Goal: Find specific page/section: Find specific page/section

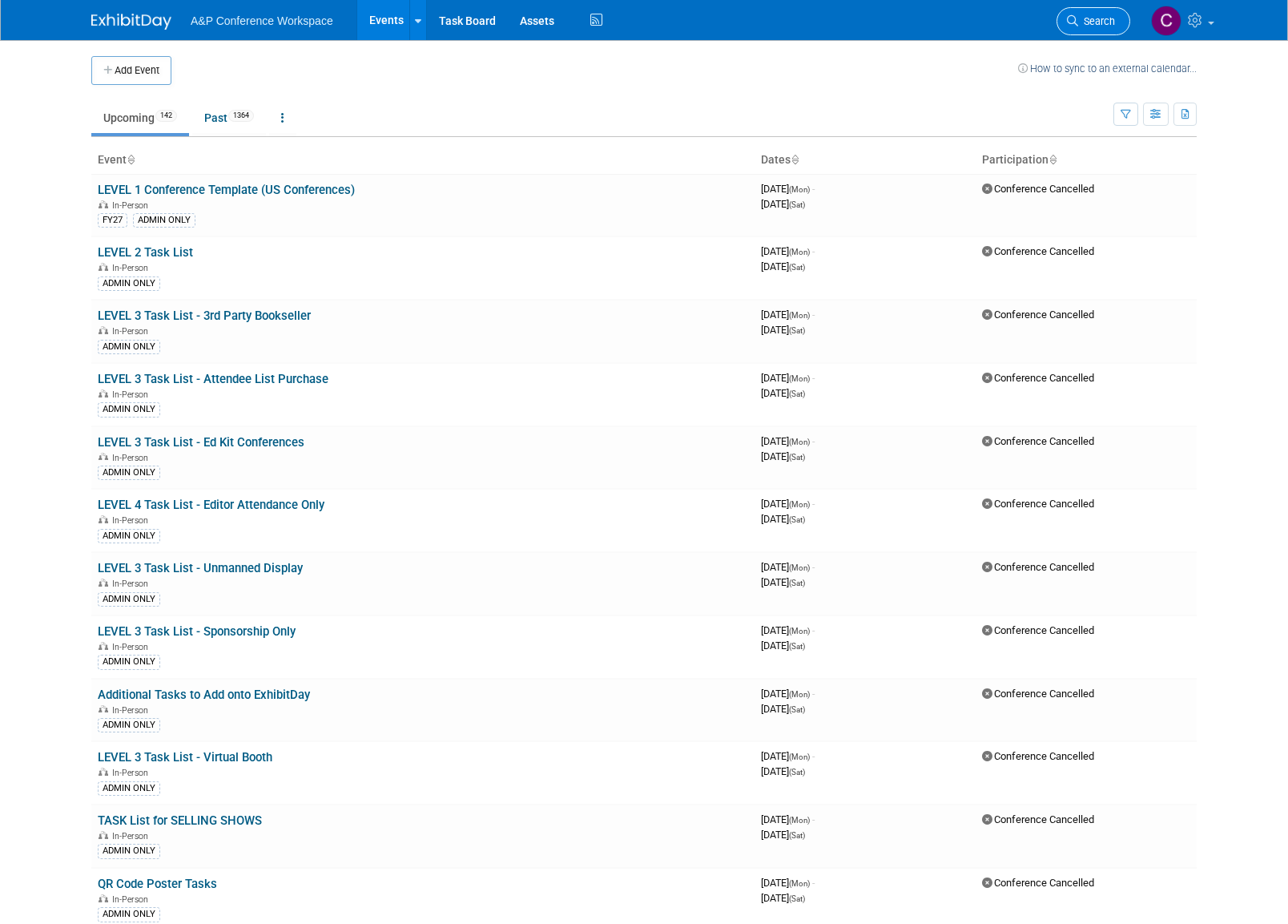
click at [1084, 23] on span "Search" at bounding box center [1097, 21] width 37 height 12
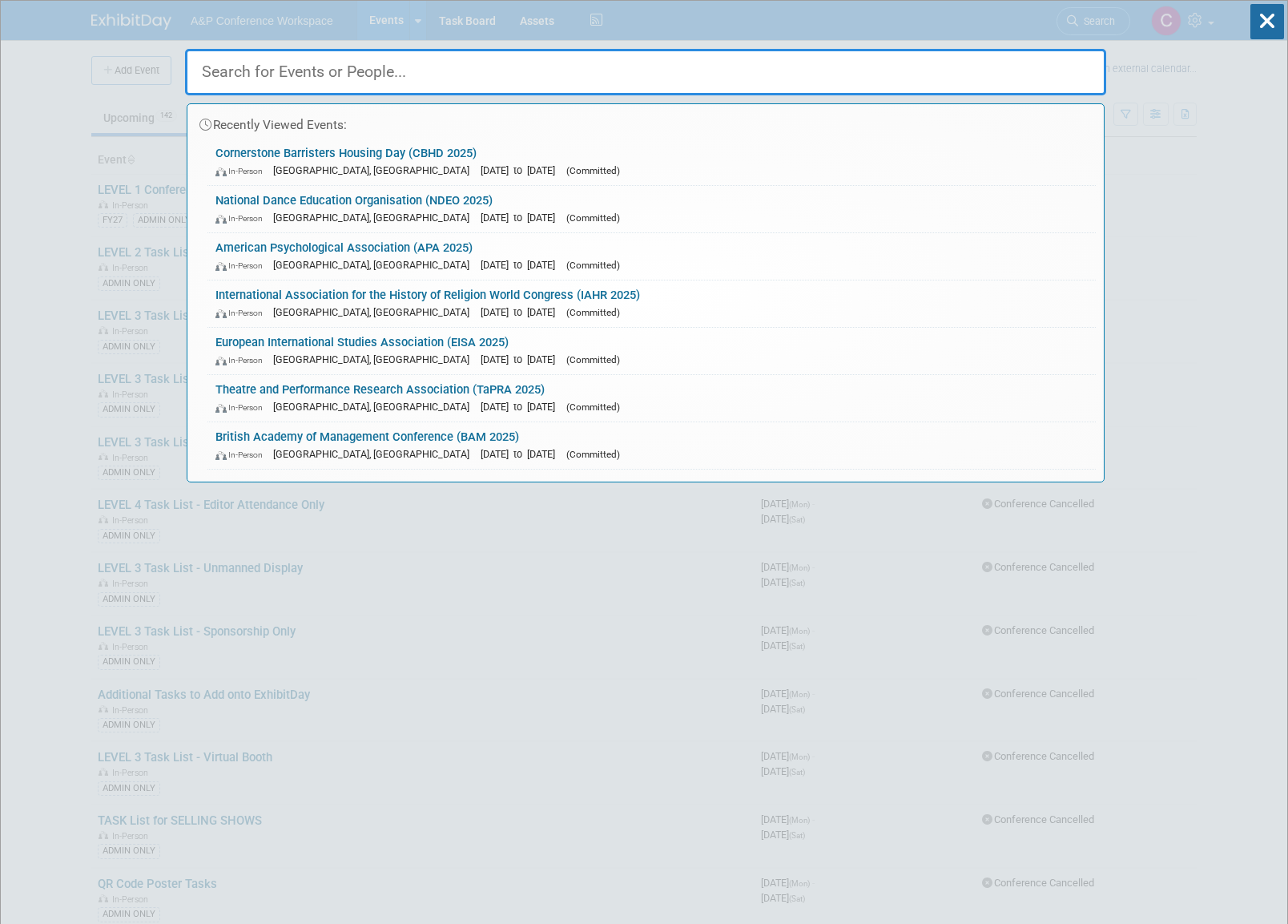
paste input "APA 2025"
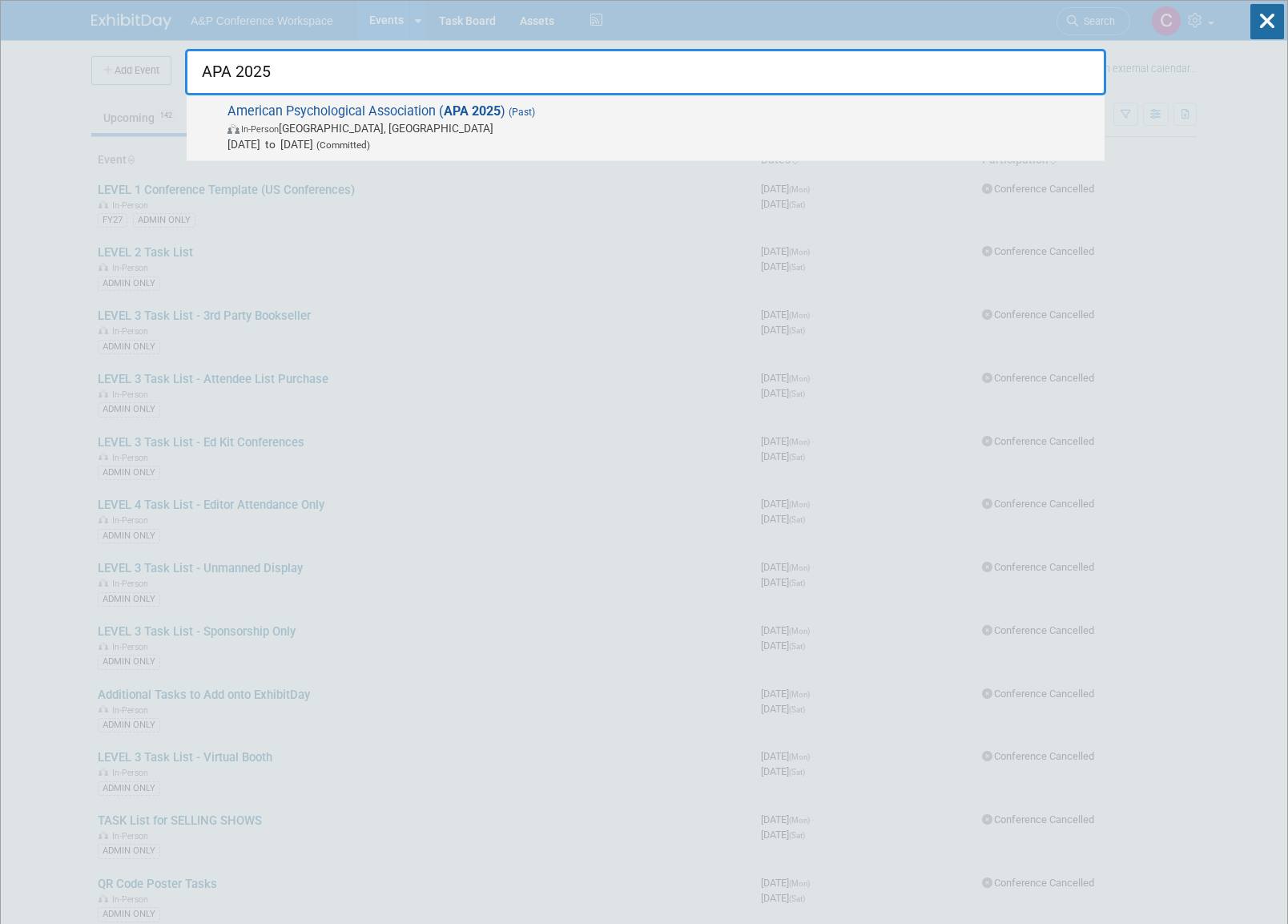
type input "APA 2025"
click at [447, 111] on strong "APA 2025" at bounding box center [472, 111] width 57 height 15
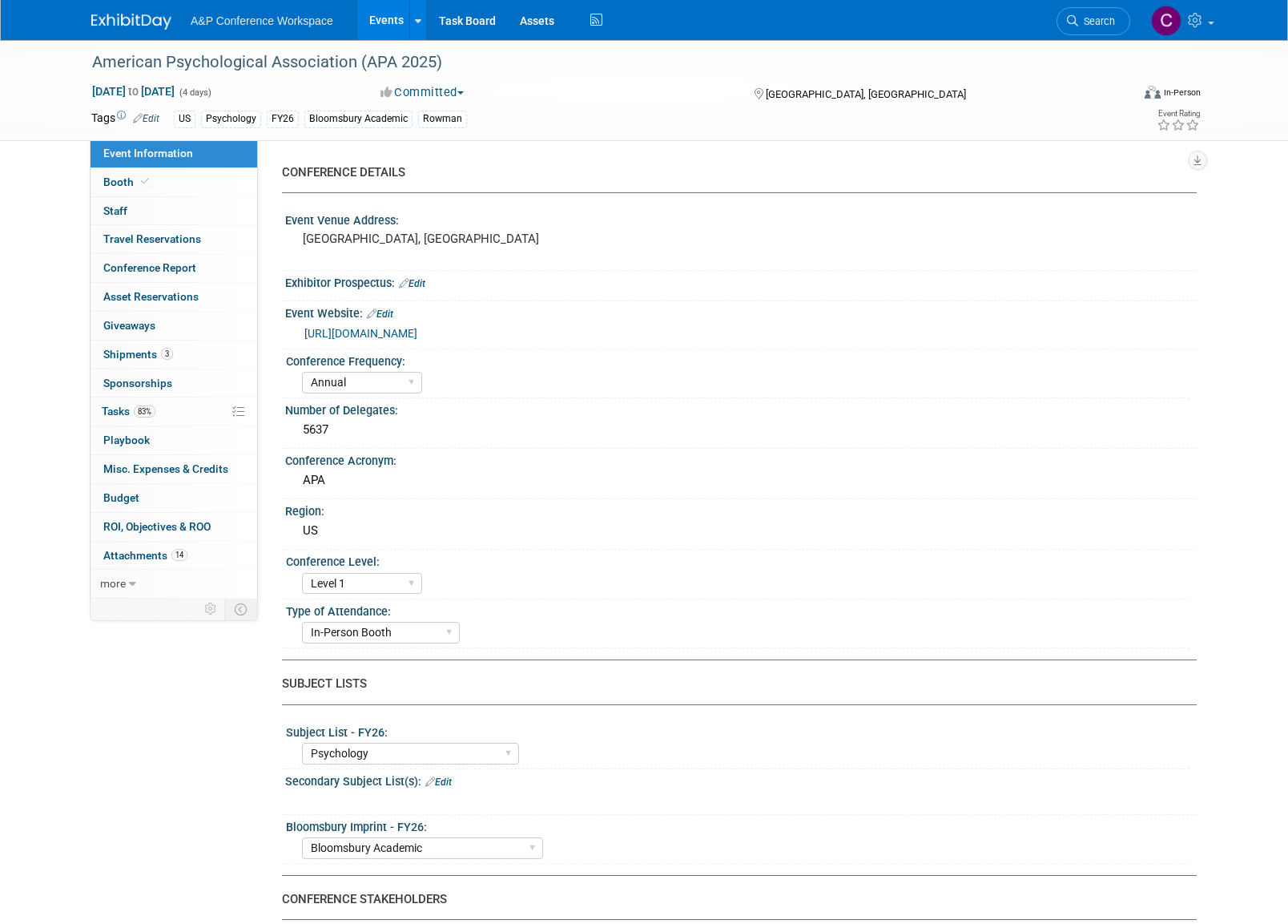
select select "Annual"
select select "Level 1"
select select "In-Person Booth"
select select "Psychology"
select select "Bloomsbury Academic"
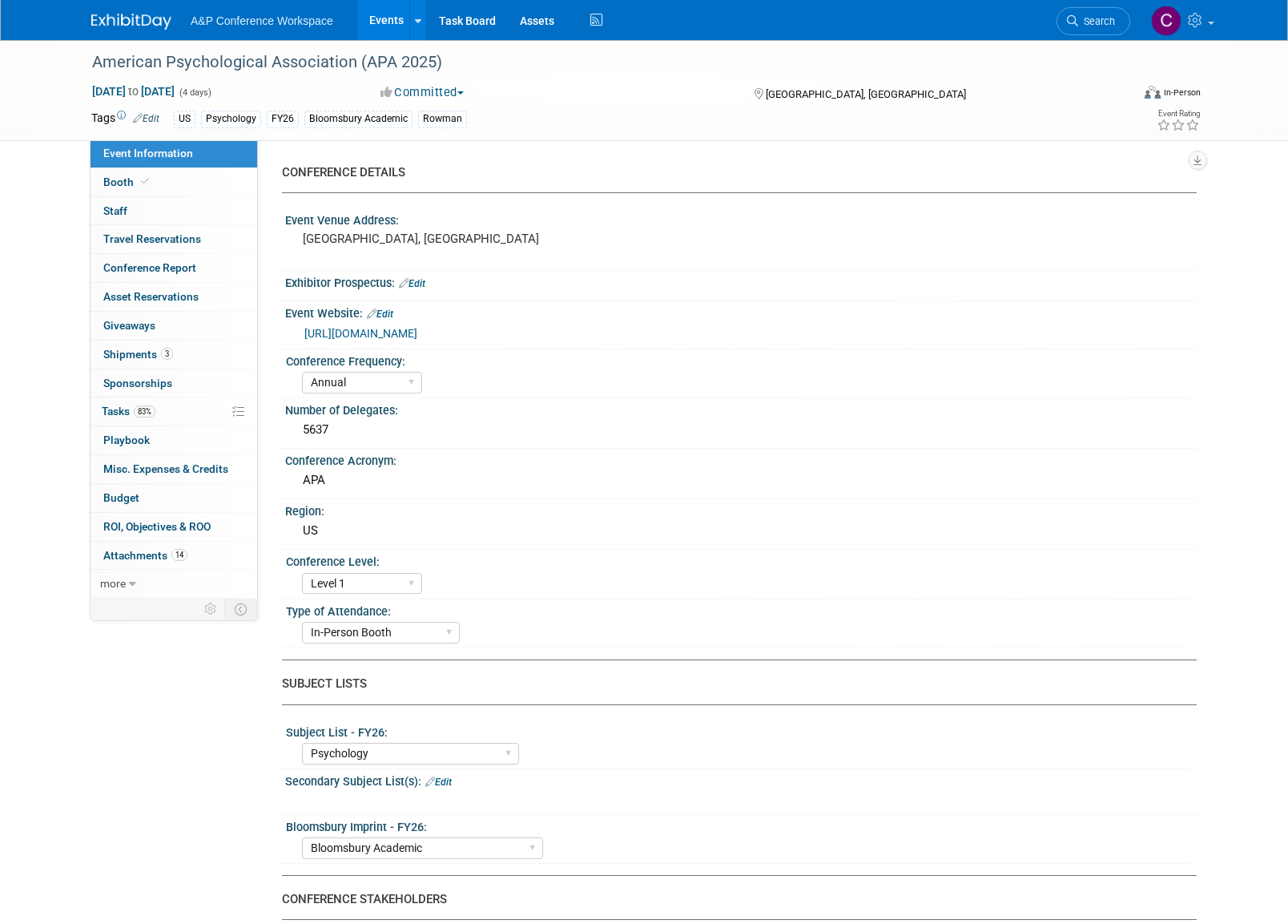
select select "Amanda Oney"
select select "Helen Jackson"
select select "Amy Suratia"
select select "Networking/Commissioning"
click at [111, 409] on span "Tasks 83%" at bounding box center [129, 411] width 53 height 13
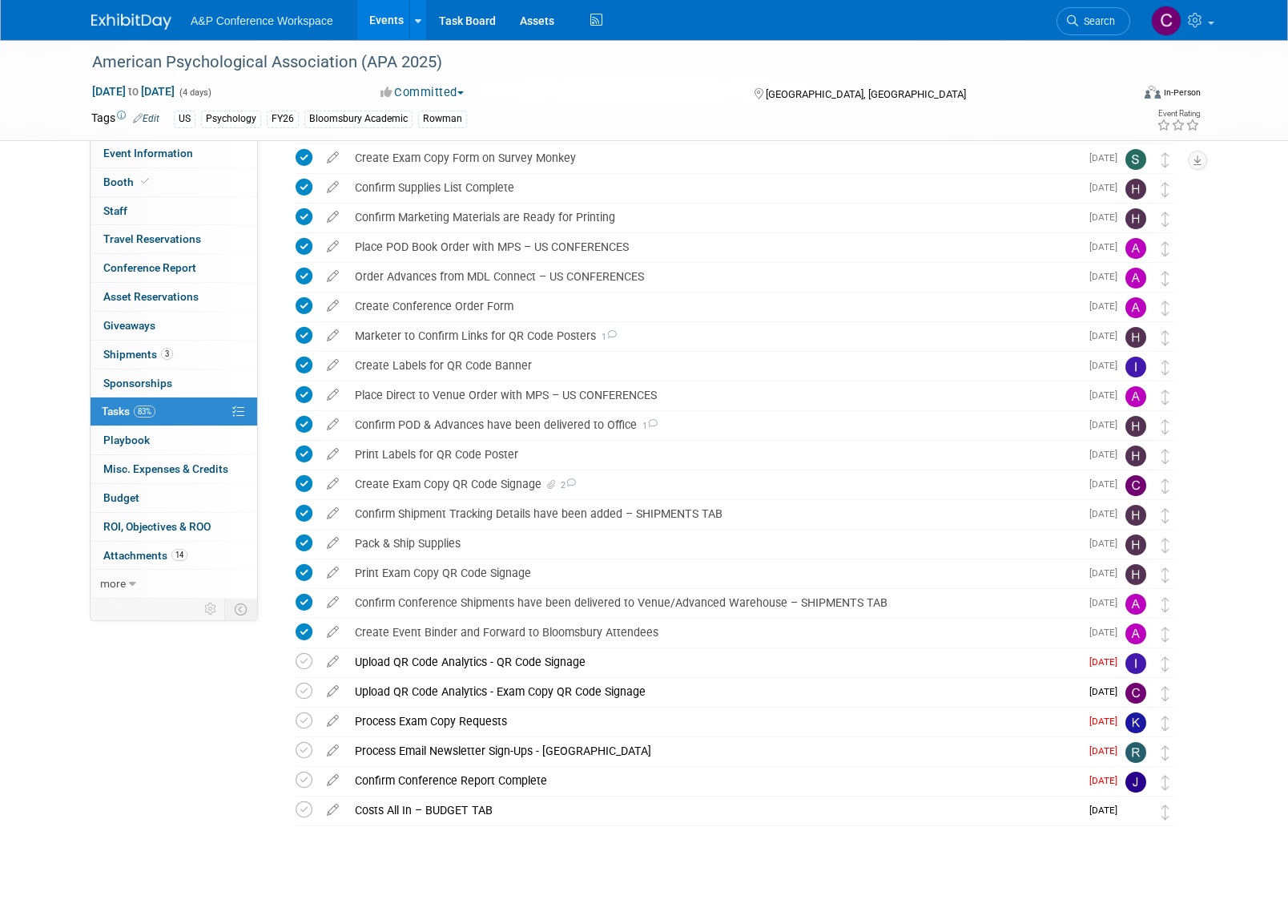
scroll to position [418, 0]
click at [1136, 667] on img at bounding box center [1136, 664] width 21 height 21
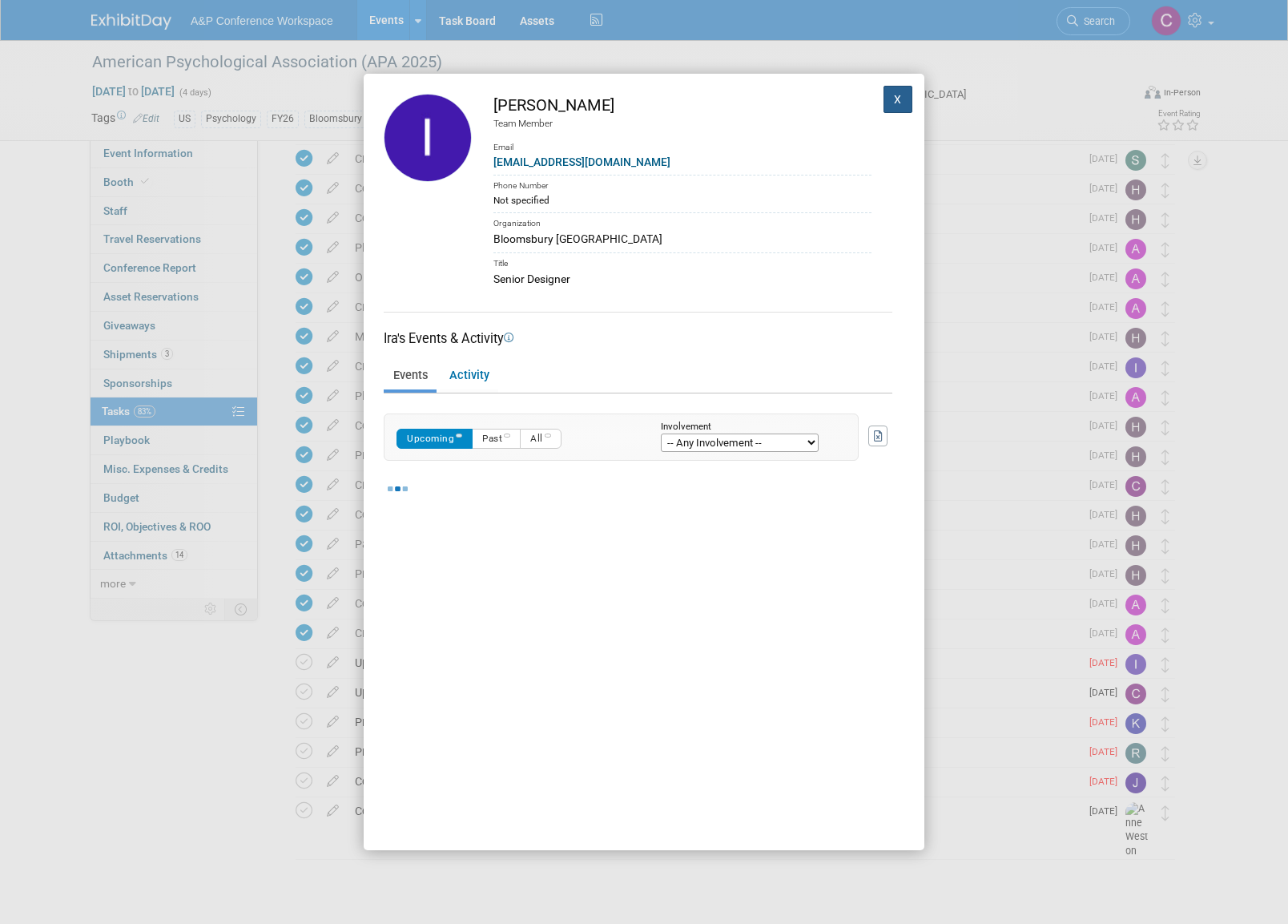
click at [898, 99] on button "X" at bounding box center [898, 100] width 29 height 28
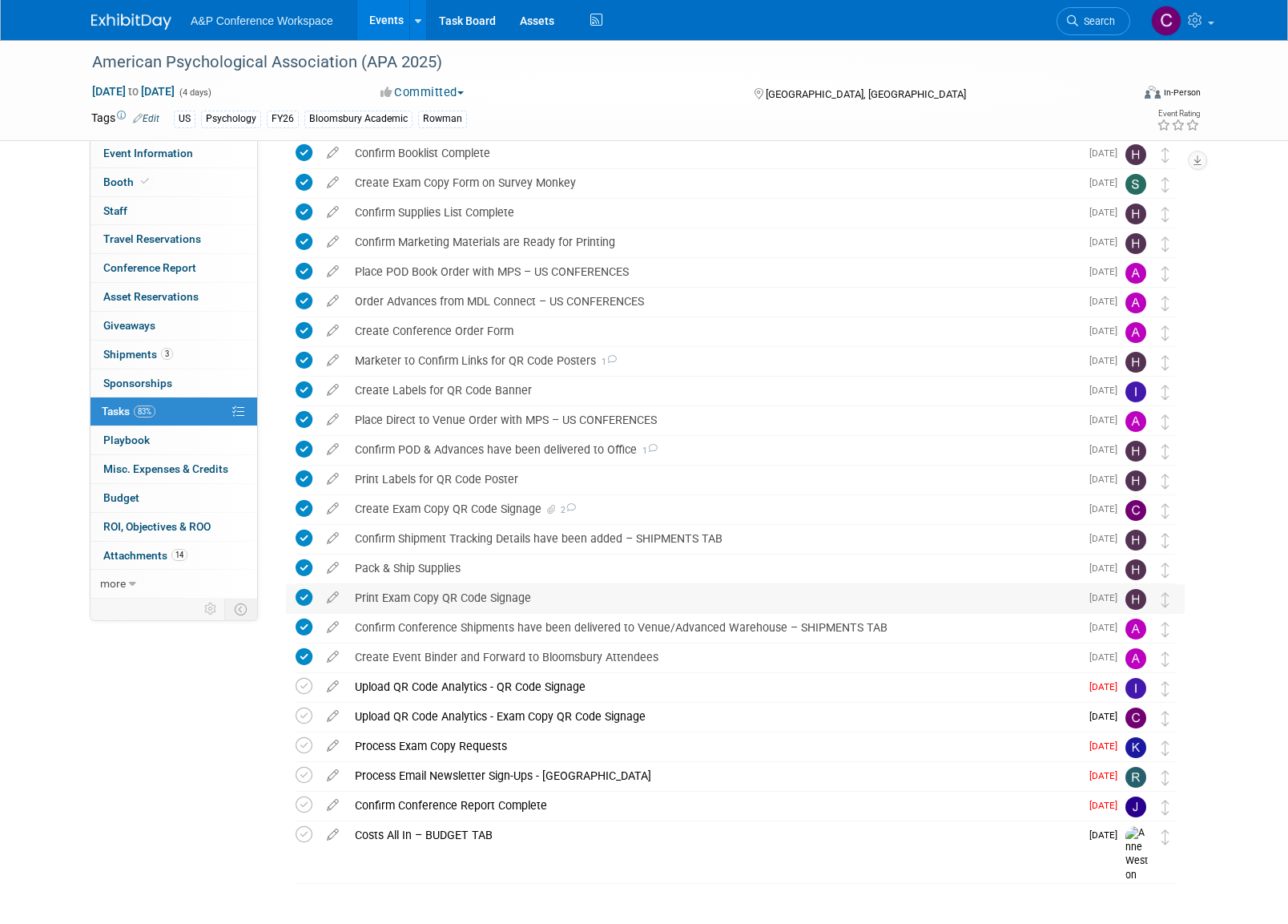
scroll to position [399, 0]
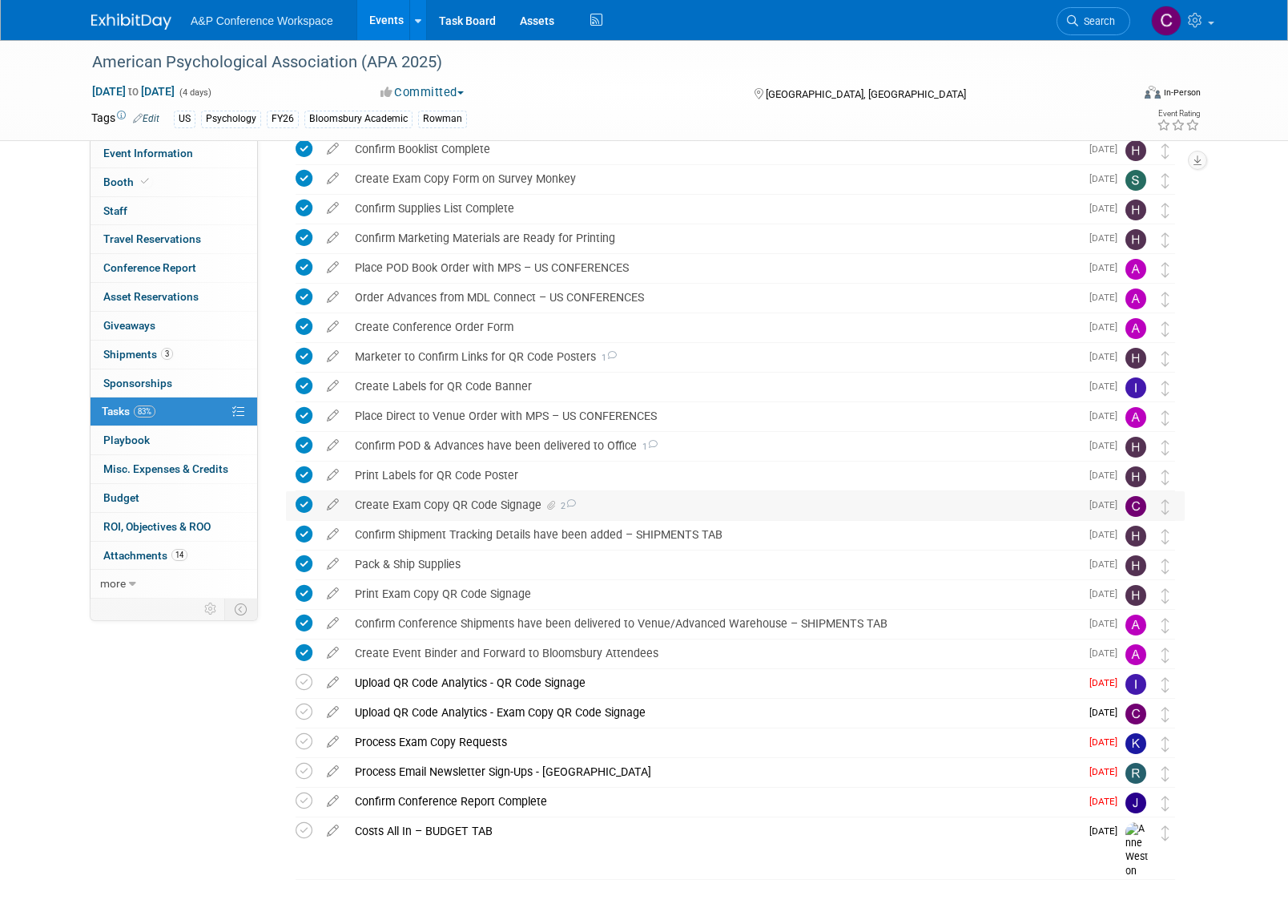
click at [376, 500] on div "Create Exam Copy QR Code Signage 2" at bounding box center [714, 505] width 733 height 28
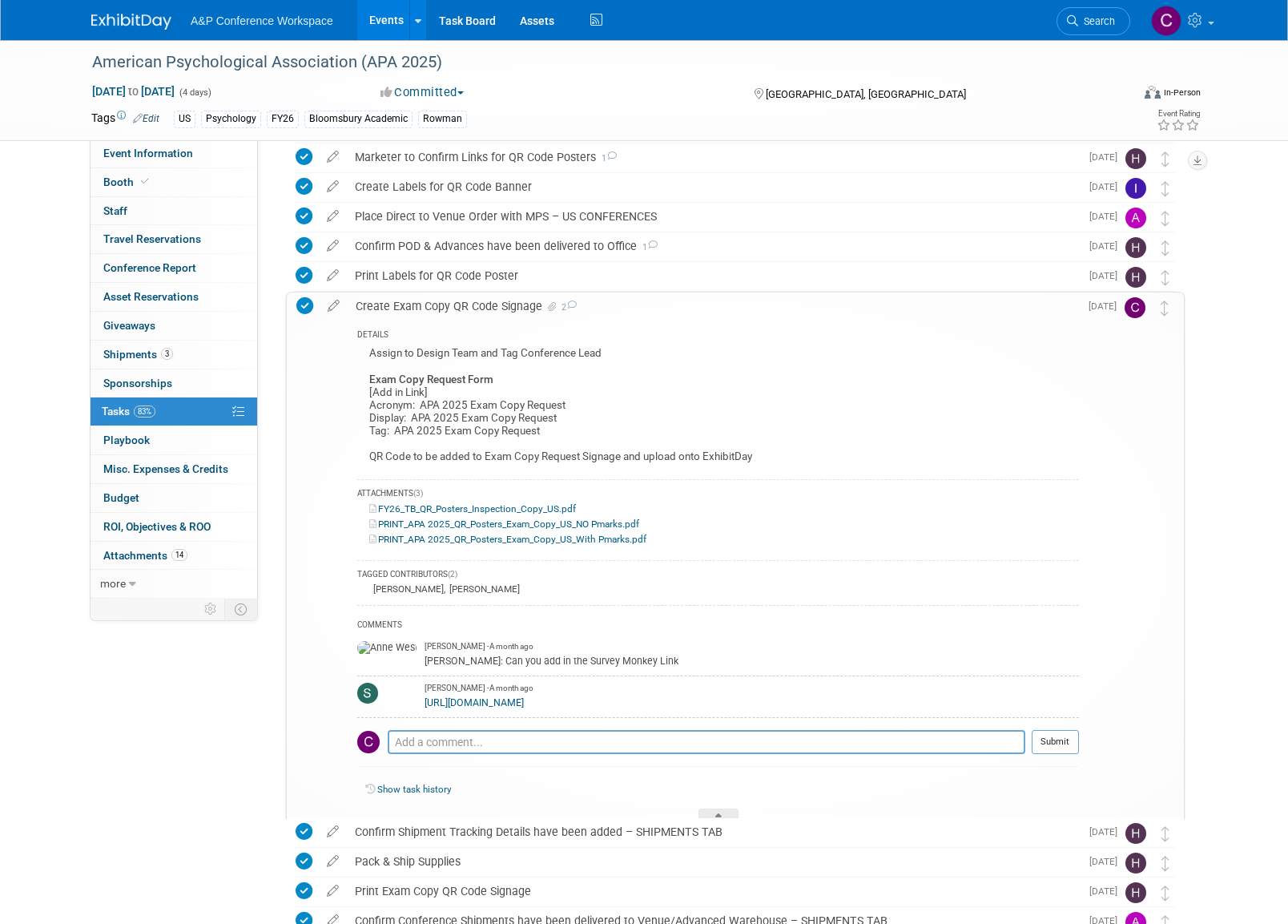
scroll to position [599, 0]
click at [405, 307] on div "Create Exam Copy QR Code Signage 2" at bounding box center [714, 305] width 731 height 28
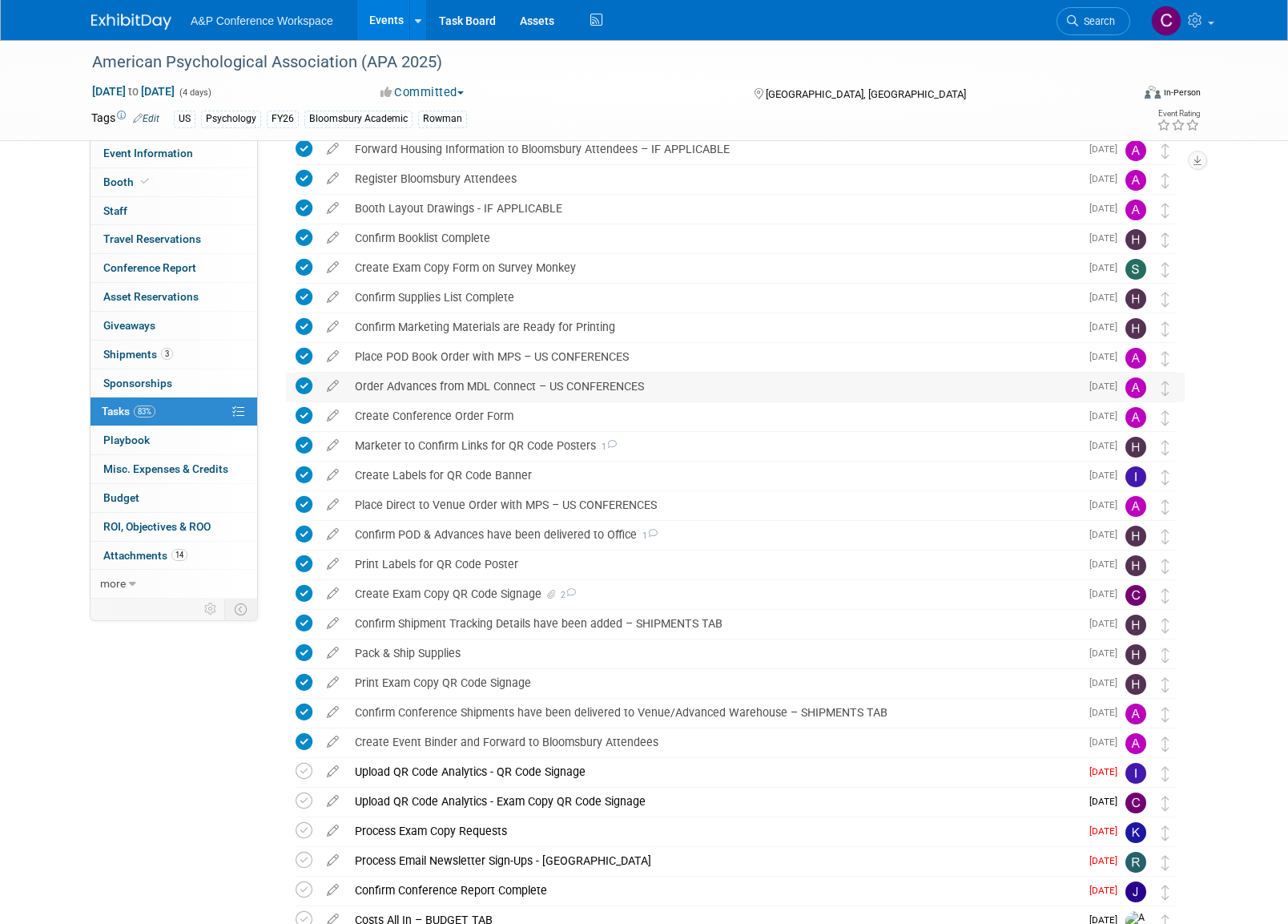
scroll to position [309, 0]
click at [486, 471] on div "Create Labels for QR Code Banner" at bounding box center [714, 475] width 733 height 28
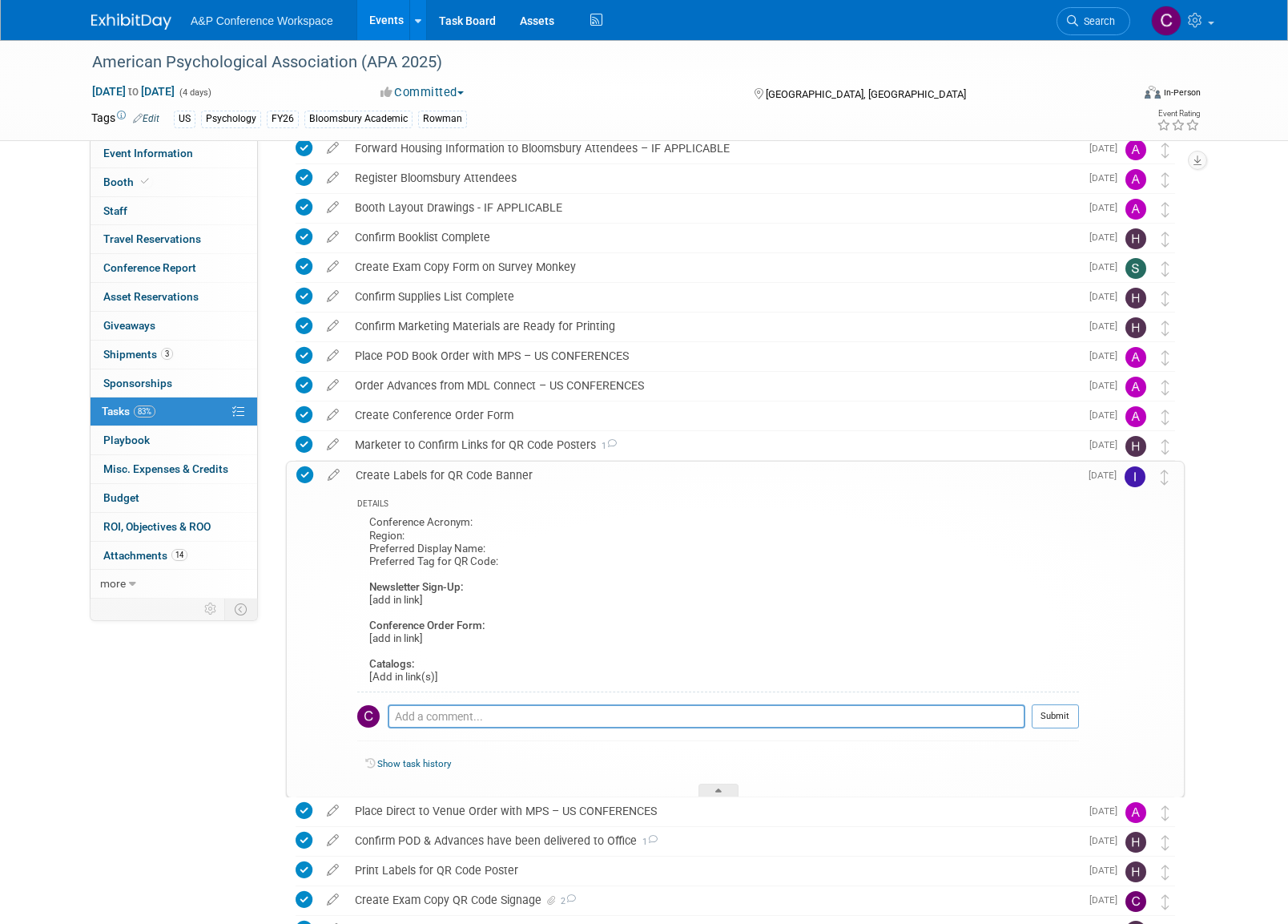
scroll to position [310, 0]
click at [446, 476] on div "Create Labels for QR Code Banner" at bounding box center [714, 475] width 731 height 28
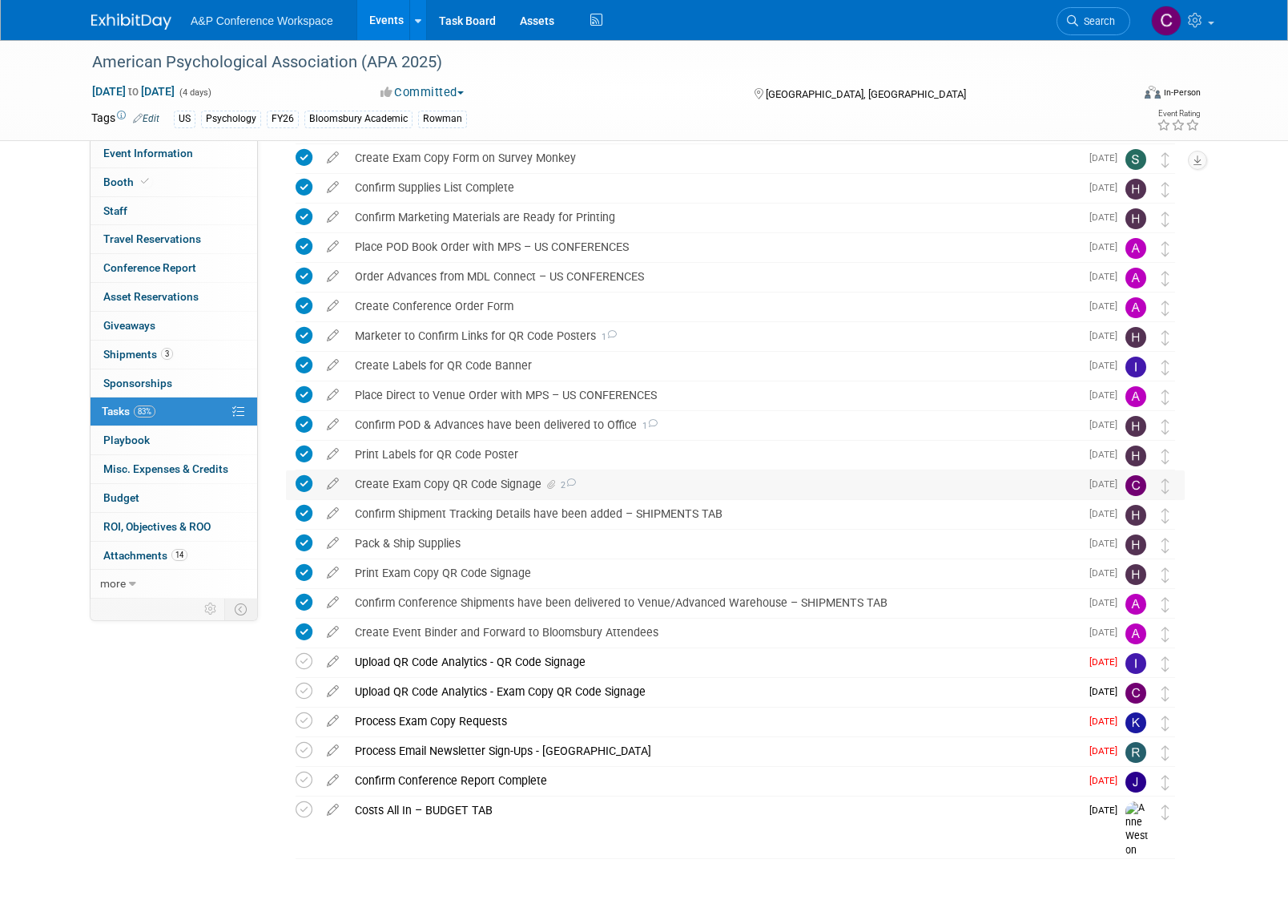
scroll to position [418, 0]
drag, startPoint x: 363, startPoint y: 61, endPoint x: 433, endPoint y: 62, distance: 70.0
click at [433, 62] on div "American Psychological Association (APA 2025)" at bounding box center [596, 62] width 1019 height 29
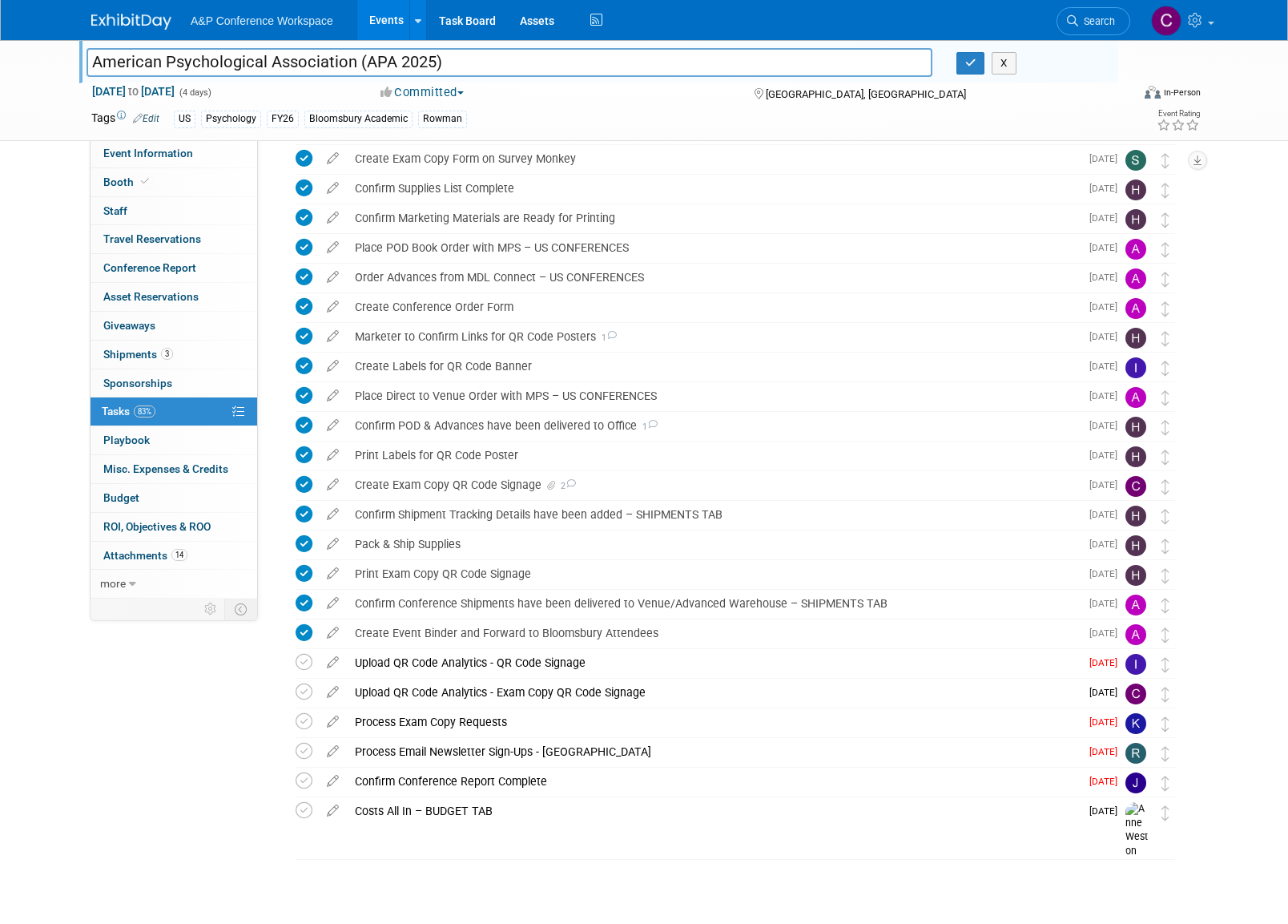
click at [404, 64] on input "American Psychological Association (APA 2025)" at bounding box center [509, 61] width 845 height 28
drag, startPoint x: 362, startPoint y: 63, endPoint x: 432, endPoint y: 63, distance: 70.0
click at [432, 63] on input "American Psychological Association (APA 2025)" at bounding box center [509, 61] width 845 height 28
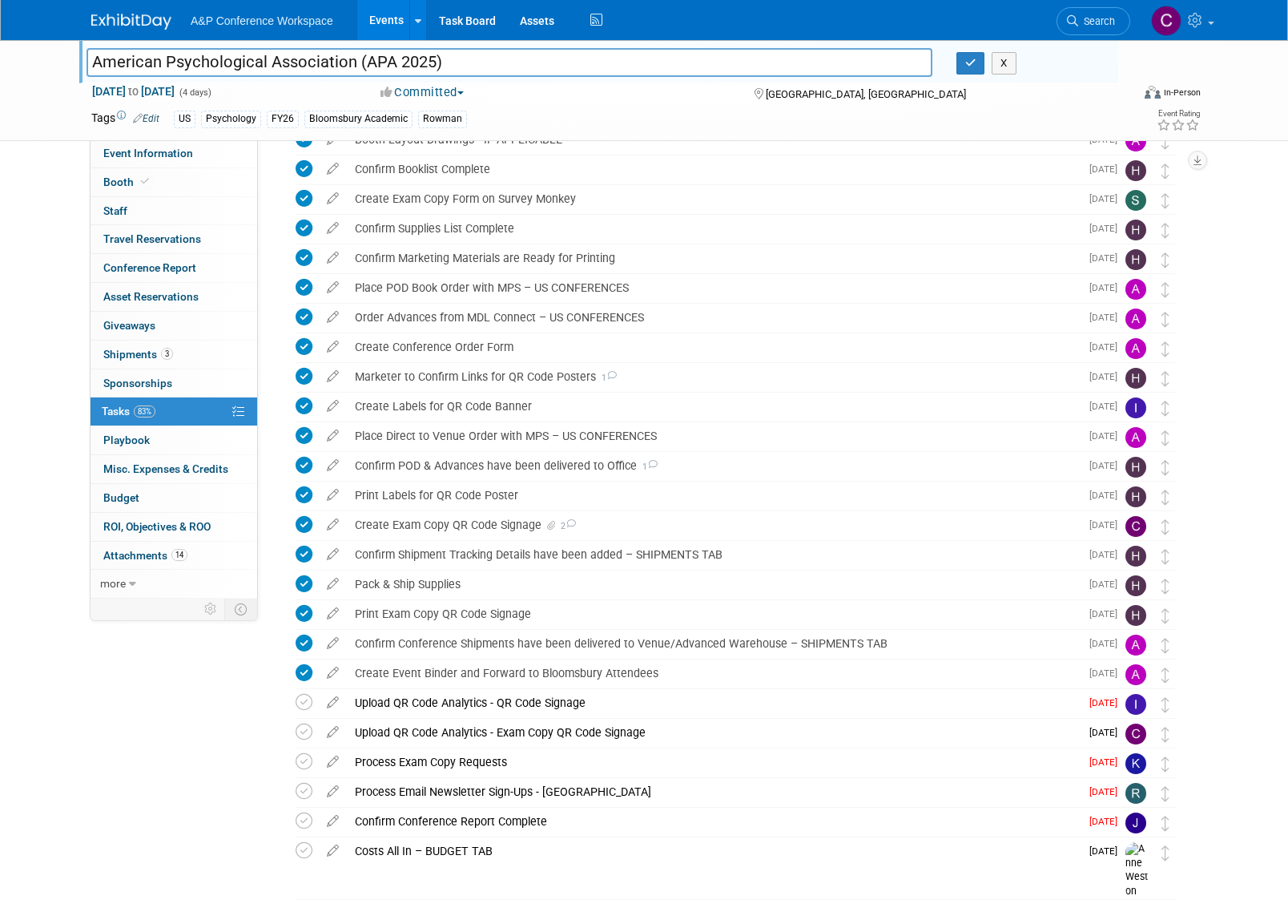
scroll to position [376, 0]
